Goal: Find specific page/section: Find specific page/section

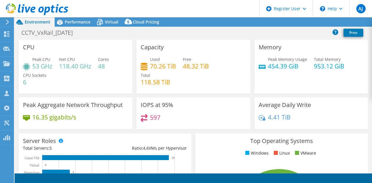
select select "[GEOGRAPHIC_DATA]"
select select "AUD"
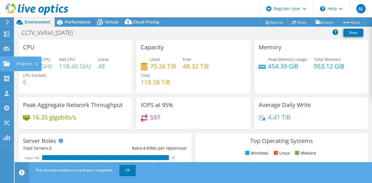
click at [7, 65] on use at bounding box center [6, 63] width 7 height 5
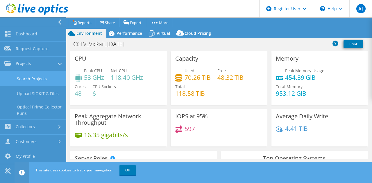
click at [46, 81] on link "Search Projects" at bounding box center [33, 78] width 66 height 15
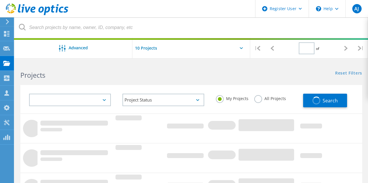
type input "1"
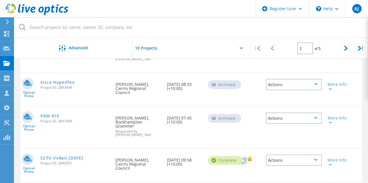
scroll to position [174, 0]
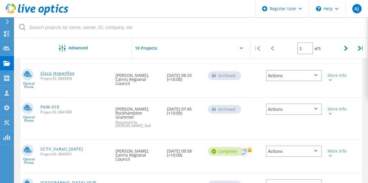
click at [56, 74] on link "Cisco Hyperflex" at bounding box center [57, 73] width 34 height 4
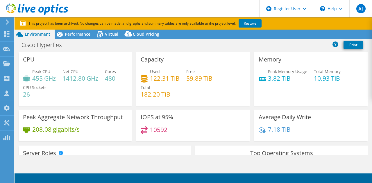
select select "USD"
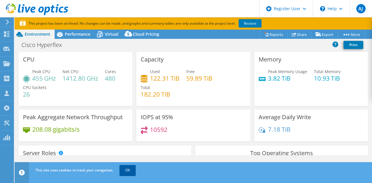
click at [126, 169] on link "OK" at bounding box center [127, 170] width 16 height 10
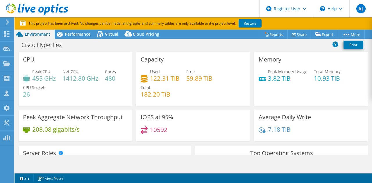
click at [107, 99] on div "Peak CPU 455 GHz Net CPU 1412.80 GHz Cores 480 CPU Sockets 26" at bounding box center [75, 86] width 105 height 35
